Goal: Task Accomplishment & Management: Use online tool/utility

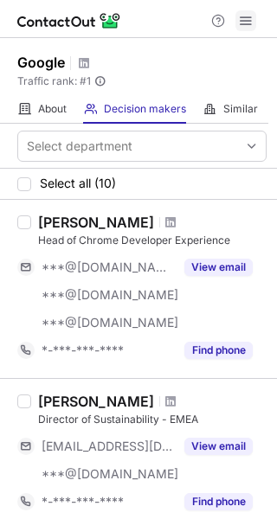
click at [243, 26] on span at bounding box center [246, 21] width 14 height 14
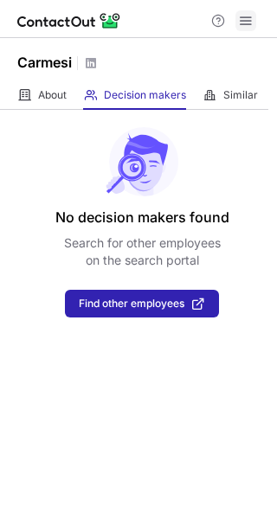
click at [242, 20] on span at bounding box center [246, 21] width 14 height 14
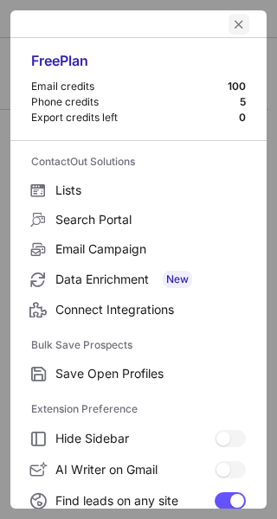
click at [232, 20] on span "left-button" at bounding box center [239, 24] width 14 height 14
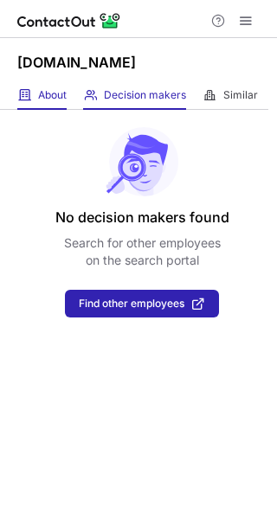
click at [25, 95] on span at bounding box center [24, 95] width 14 height 14
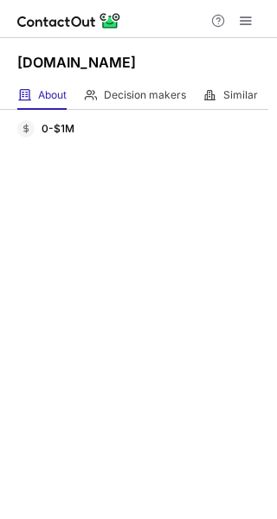
click at [201, 90] on div "About About Company Decision makers View Employees Similar Similar Companies" at bounding box center [134, 95] width 268 height 29
click at [94, 90] on span at bounding box center [90, 95] width 14 height 14
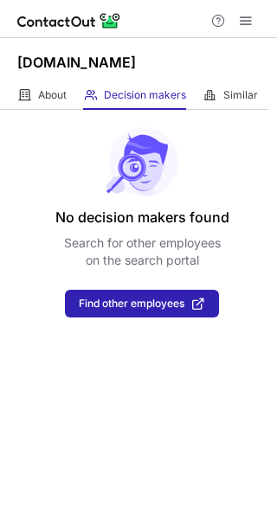
click at [194, 98] on div "About About Company Decision makers View Employees Similar Similar Companies" at bounding box center [134, 95] width 268 height 29
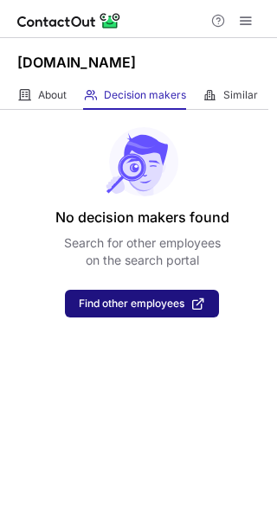
click at [183, 299] on span "Find other employees" at bounding box center [131, 303] width 105 height 12
